Goal: Browse casually

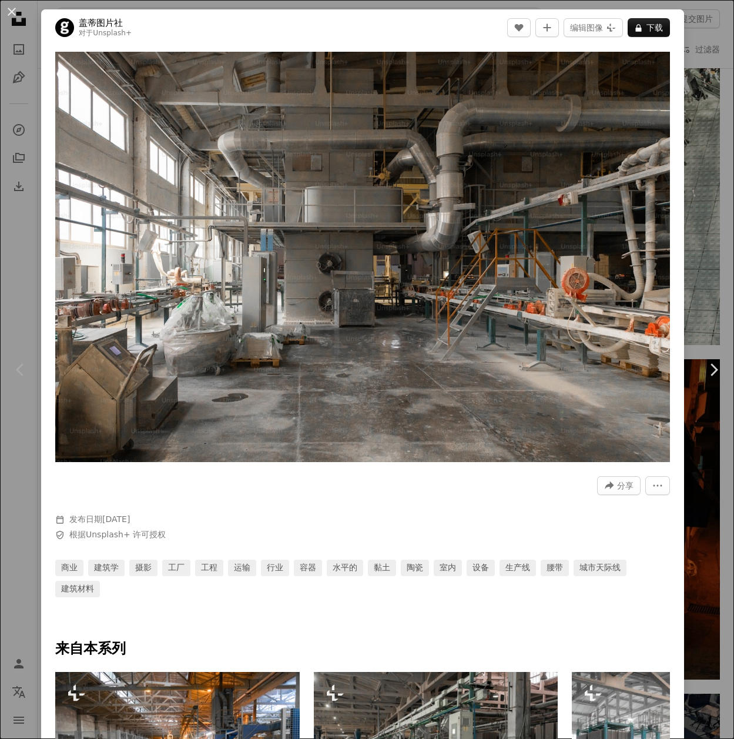
click at [691, 154] on div "An X shape Chevron left Chevron right 盖蒂图片社 对于 Unsplash+ A heart A plus sign 编辑…" at bounding box center [367, 369] width 734 height 739
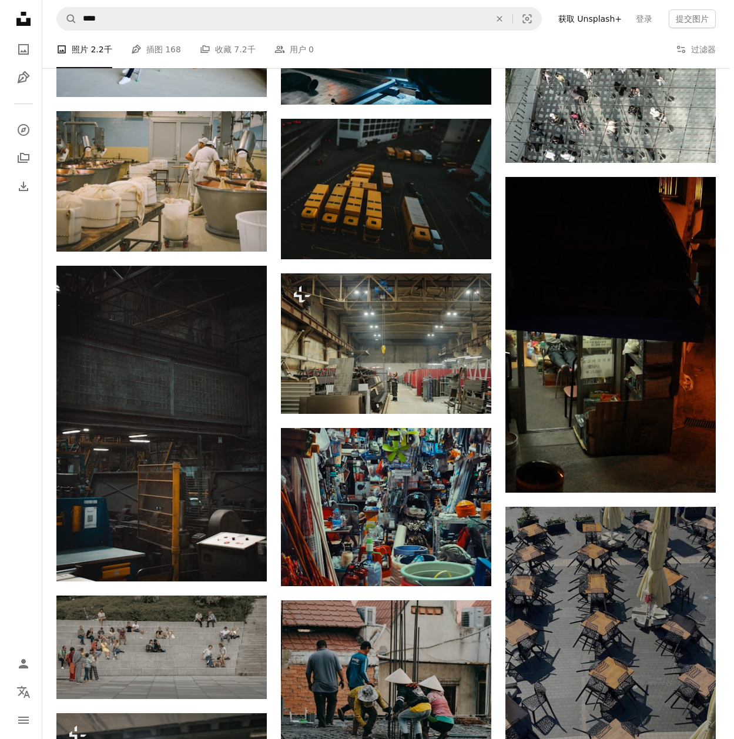
scroll to position [19757, 0]
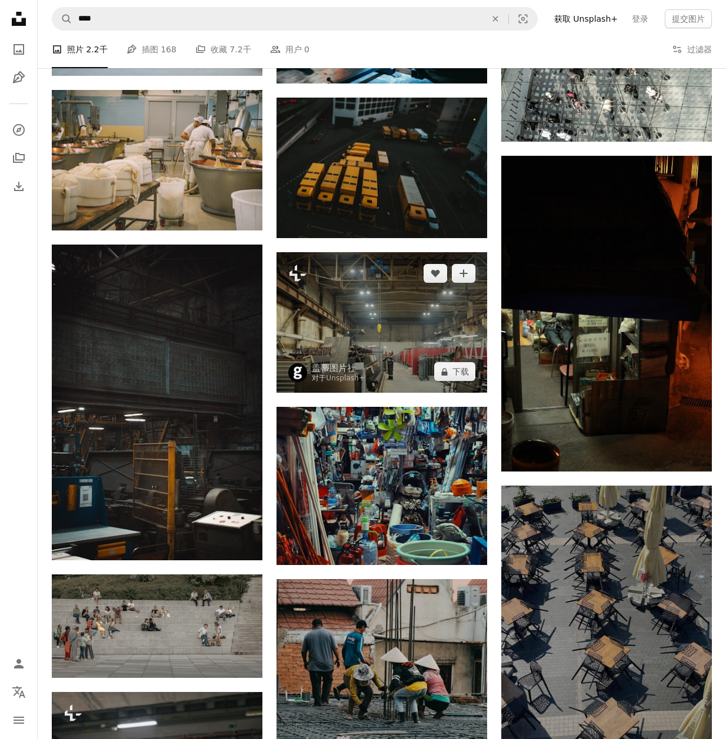
click at [428, 335] on img at bounding box center [381, 322] width 211 height 141
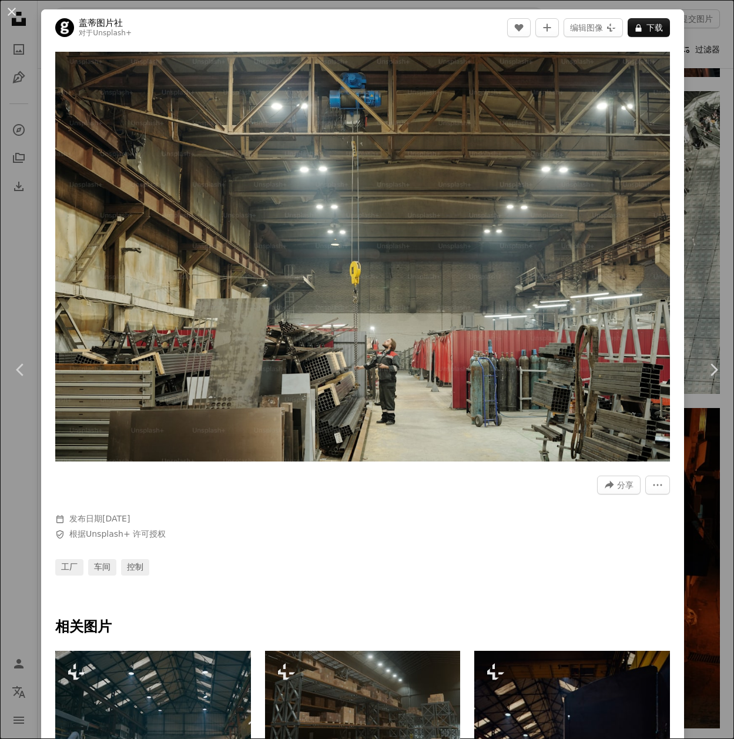
click at [676, 49] on div "An X shape Chevron left Chevron right 盖蒂图片社 对于 Unsplash+ A heart A plus sign 编辑…" at bounding box center [367, 369] width 734 height 739
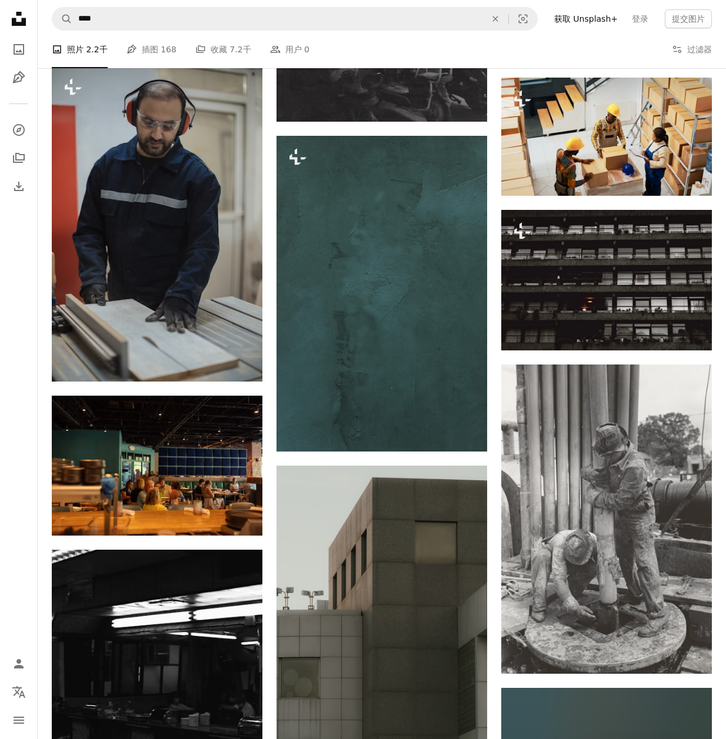
scroll to position [28812, 0]
